Goal: Transaction & Acquisition: Purchase product/service

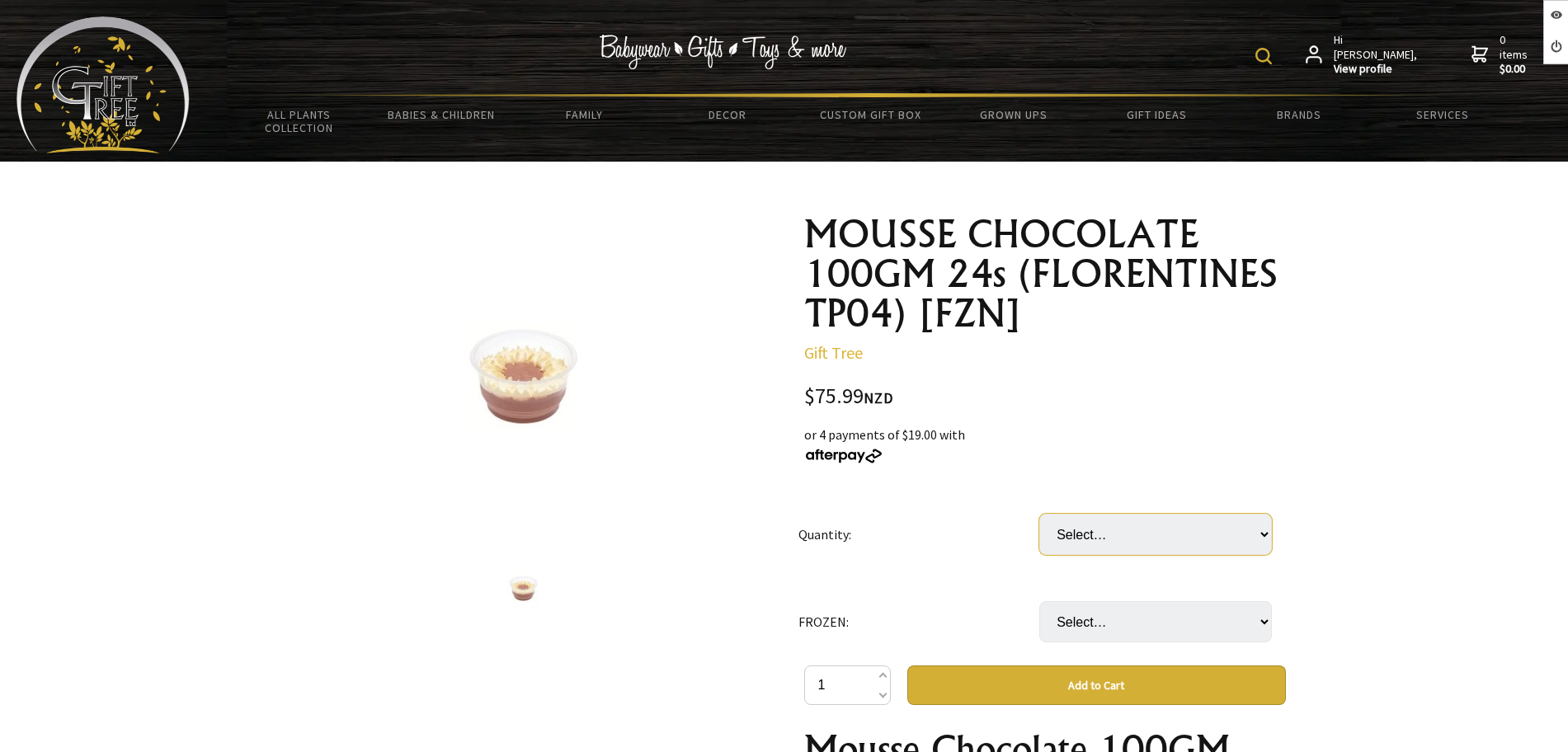
click at [1096, 544] on select "Select… CTN" at bounding box center [1155, 534] width 233 height 41
click at [1091, 617] on select "Select… only available in Chirstchurch" at bounding box center [1155, 621] width 233 height 41
click at [1168, 529] on select "Select… CTN" at bounding box center [1155, 534] width 233 height 41
click at [1116, 635] on select "Select… only available in Chirstchurch" at bounding box center [1155, 621] width 233 height 41
click at [969, 555] on td "Quantity:" at bounding box center [918, 534] width 240 height 87
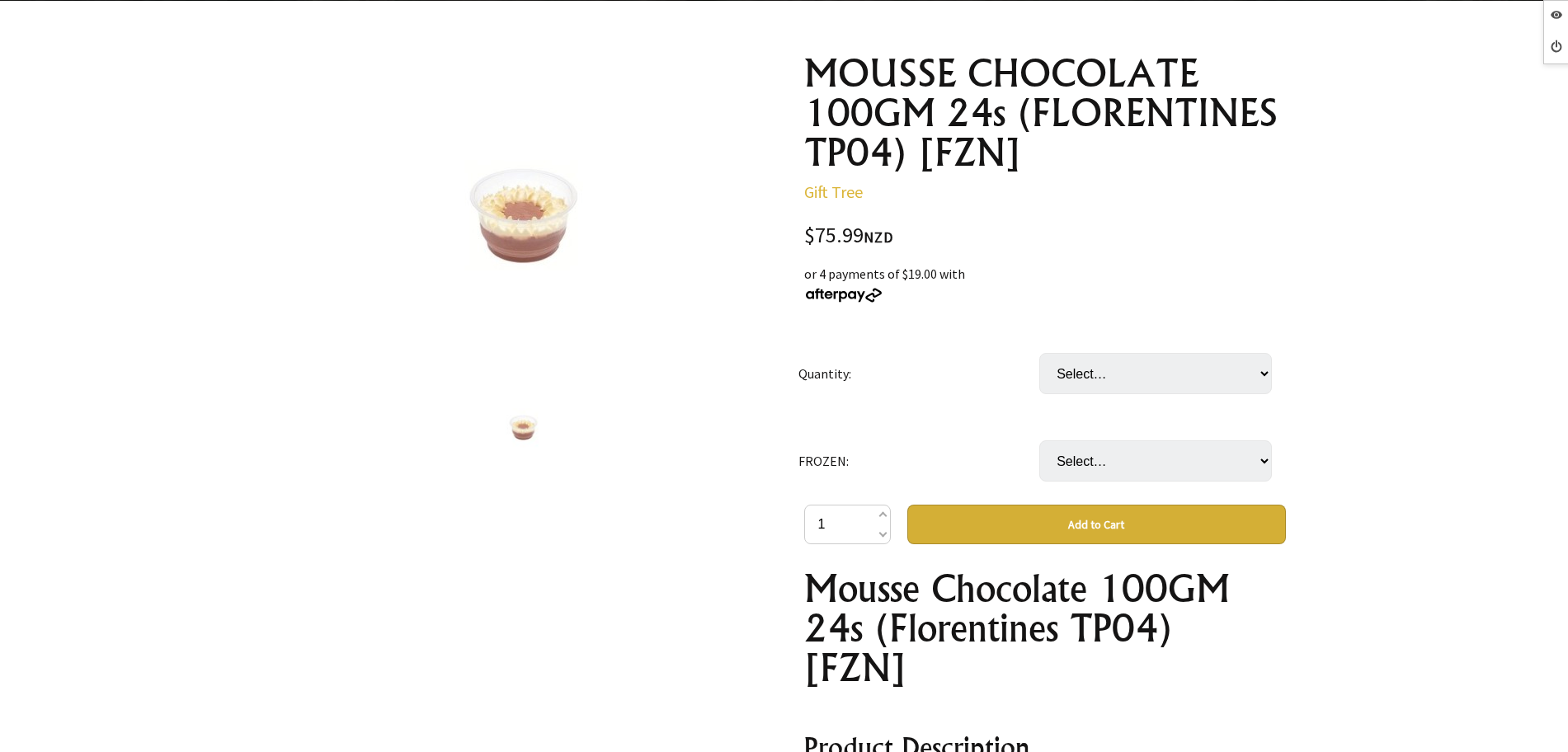
scroll to position [515, 0]
